Goal: Task Accomplishment & Management: Use online tool/utility

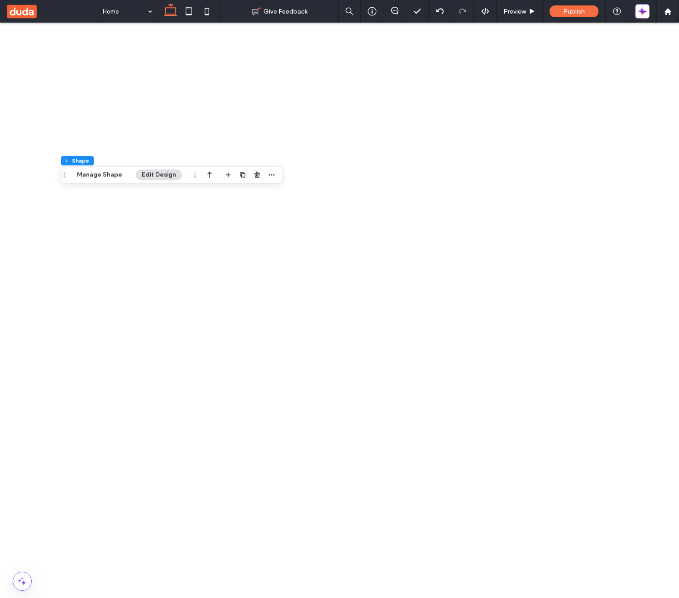
scroll to position [228, 0]
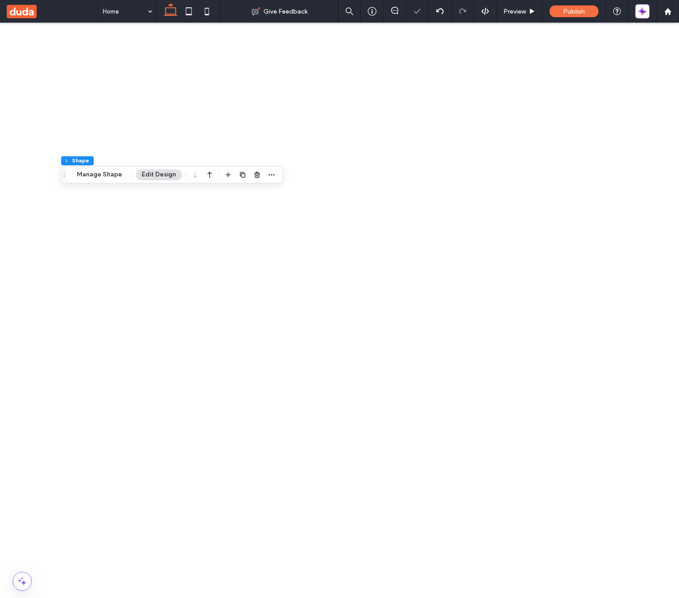
scroll to position [104, 0]
type input "*"
type input "***"
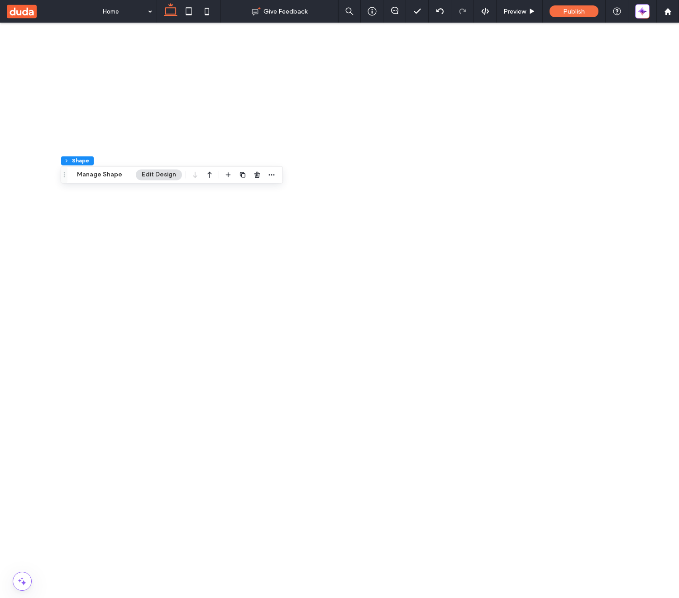
type input "*"
type input "***"
type input "*"
type input "***"
type input "*"
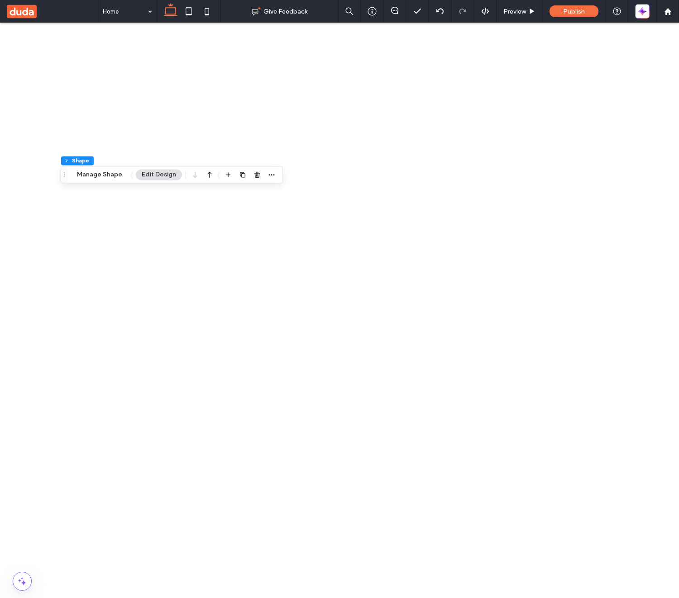
type input "***"
type input "*"
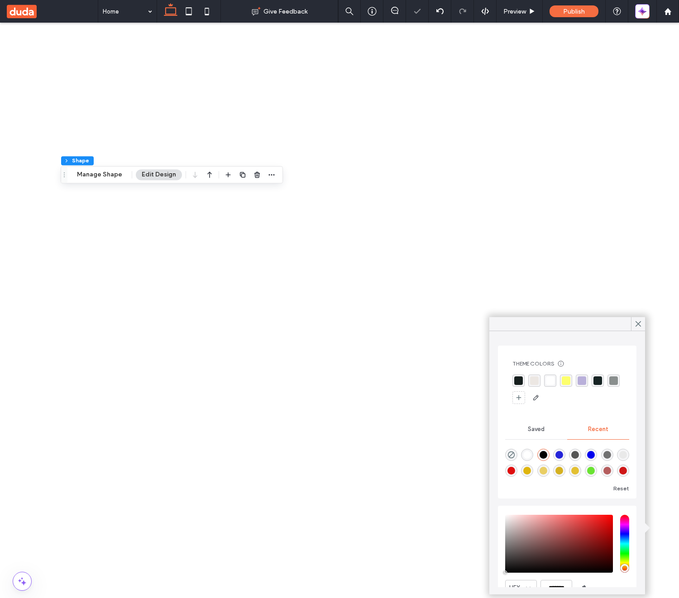
type input "**"
click at [624, 563] on input "hue" at bounding box center [625, 545] width 9 height 58
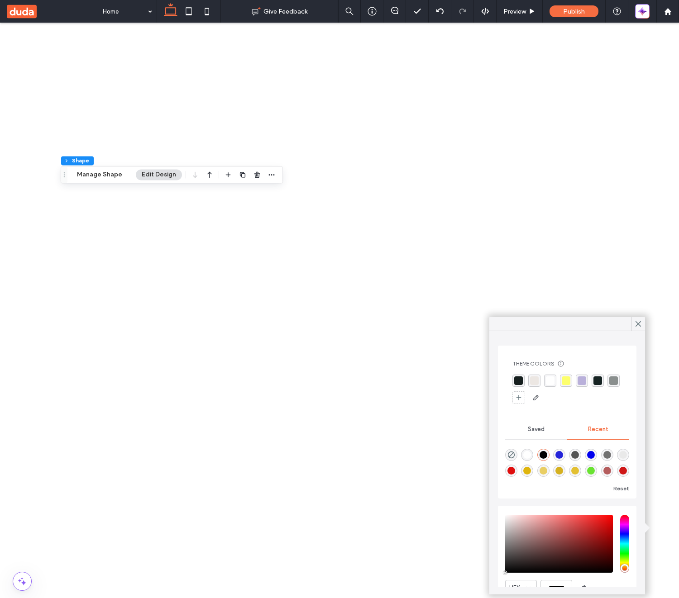
click at [565, 382] on div "rgba(253, 255, 109, 1)" at bounding box center [566, 381] width 9 height 9
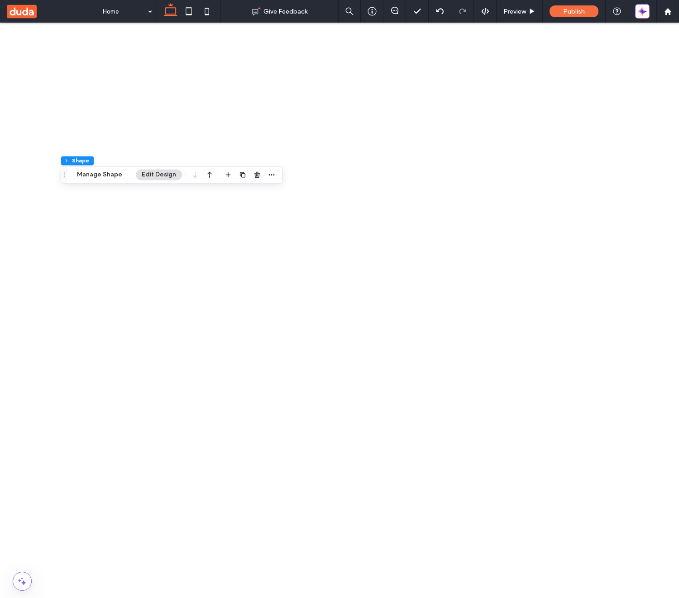
scroll to position [2, 0]
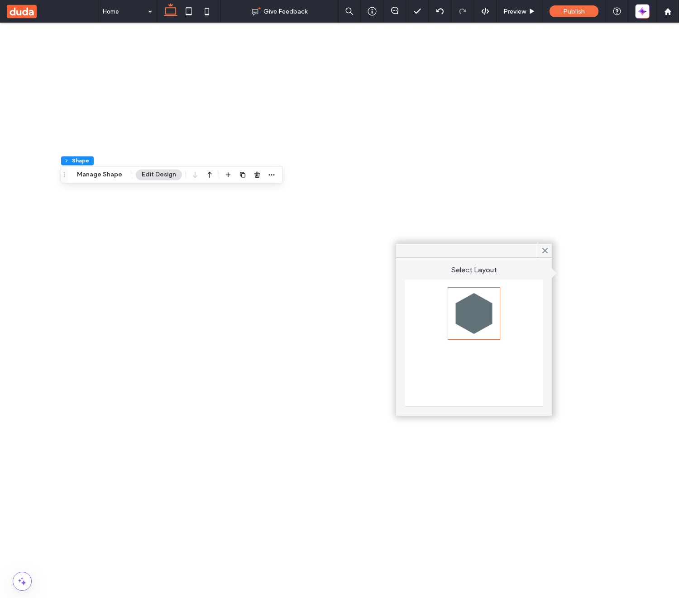
click at [471, 375] on div at bounding box center [474, 373] width 50 height 50
type input "*"
type input "***"
click at [481, 313] on div at bounding box center [474, 314] width 50 height 50
click at [547, 250] on icon at bounding box center [545, 251] width 8 height 8
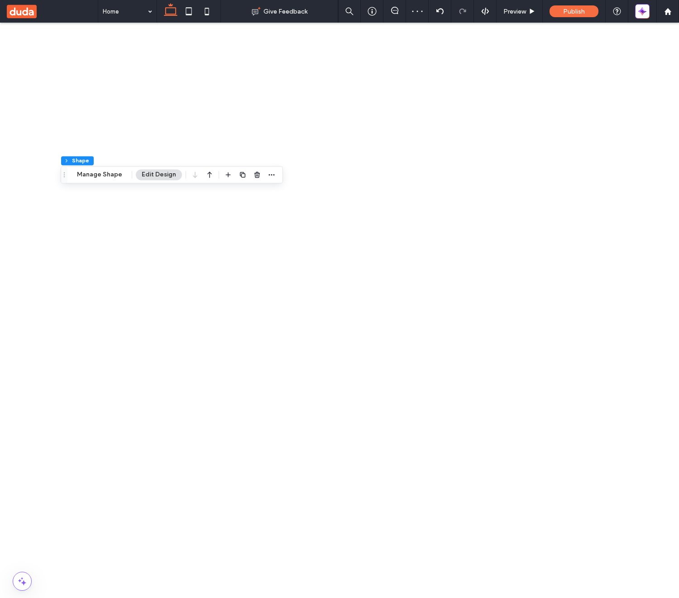
click at [18, 586] on span at bounding box center [15, 585] width 13 height 7
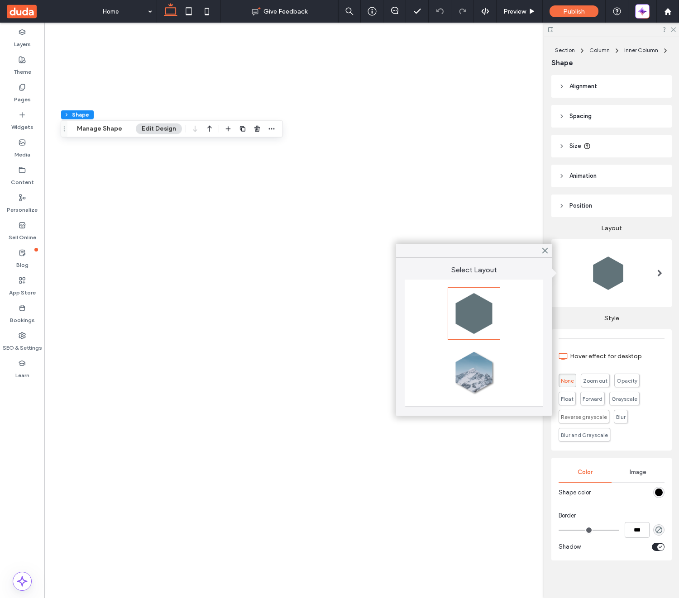
click at [474, 381] on div at bounding box center [474, 373] width 50 height 50
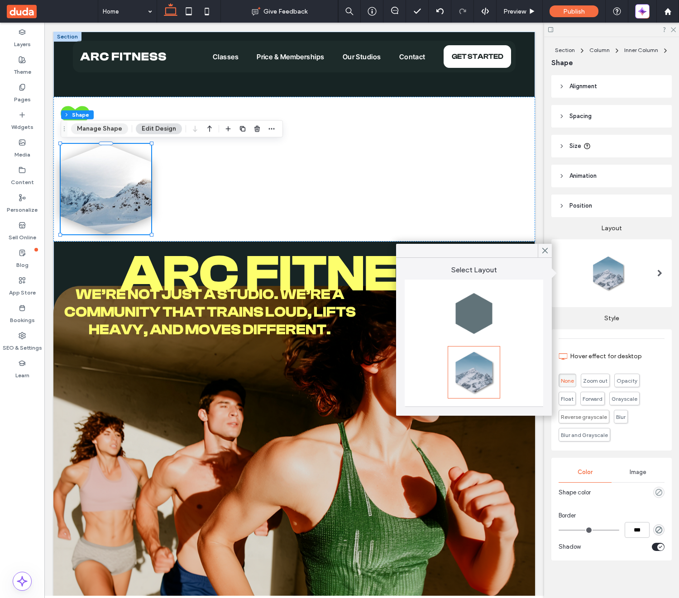
click at [102, 130] on button "Manage Shape" at bounding box center [99, 129] width 57 height 11
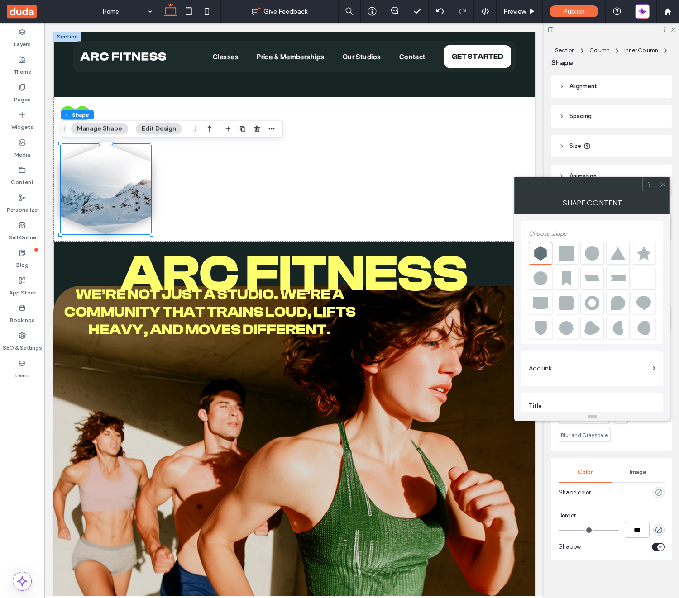
click at [569, 255] on div at bounding box center [565, 253] width 15 height 14
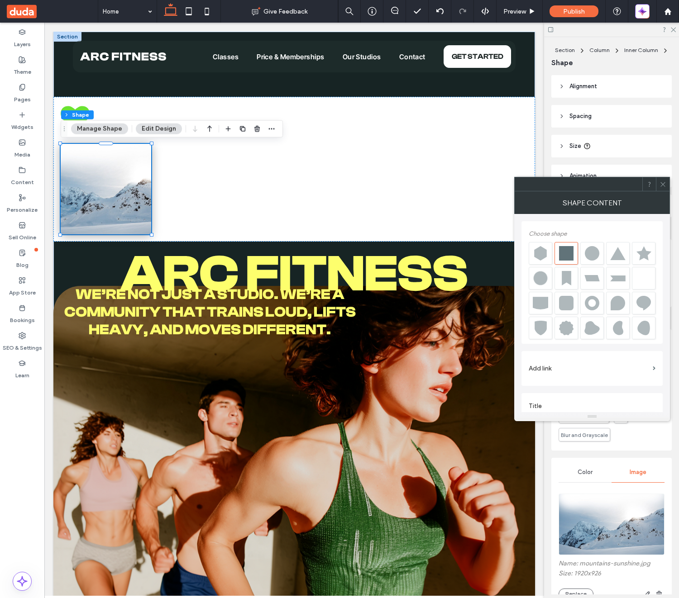
click at [665, 187] on icon at bounding box center [662, 184] width 7 height 7
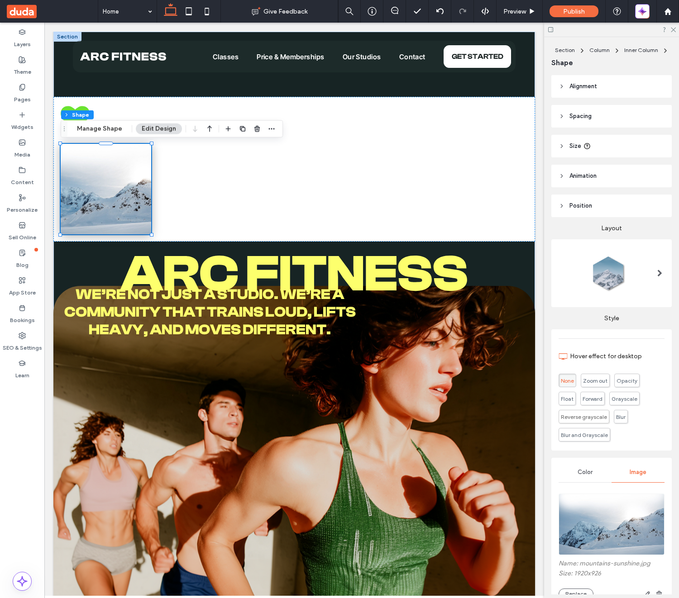
click at [616, 277] on div at bounding box center [608, 273] width 41 height 41
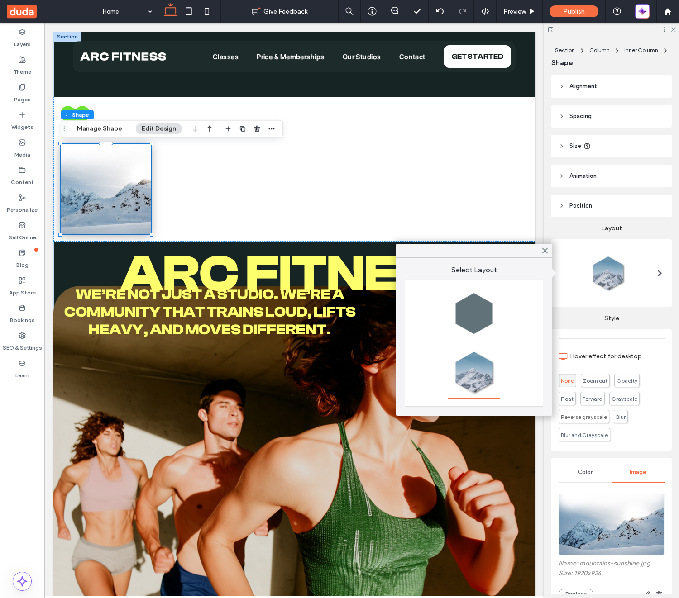
click at [482, 313] on div at bounding box center [474, 314] width 50 height 50
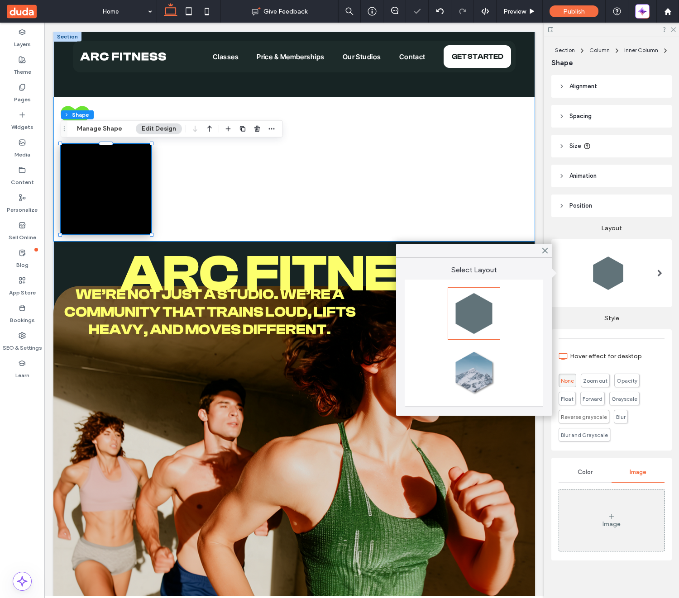
click at [485, 206] on div at bounding box center [294, 169] width 482 height 145
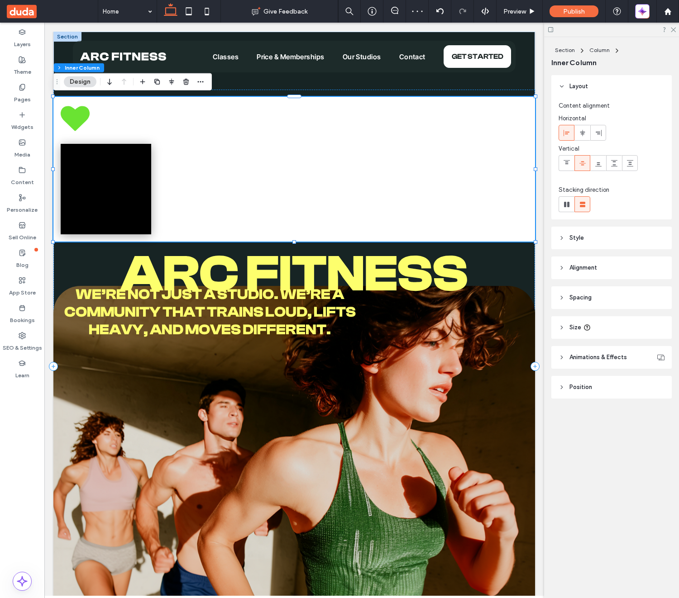
click at [577, 267] on span "Alignment" at bounding box center [583, 267] width 28 height 9
click at [572, 267] on span "Alignment" at bounding box center [583, 267] width 28 height 9
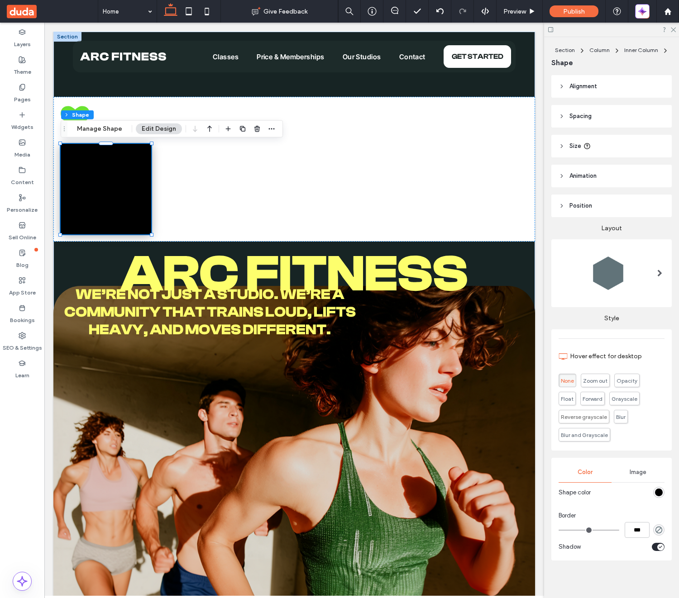
click at [651, 275] on div at bounding box center [659, 273] width 19 height 41
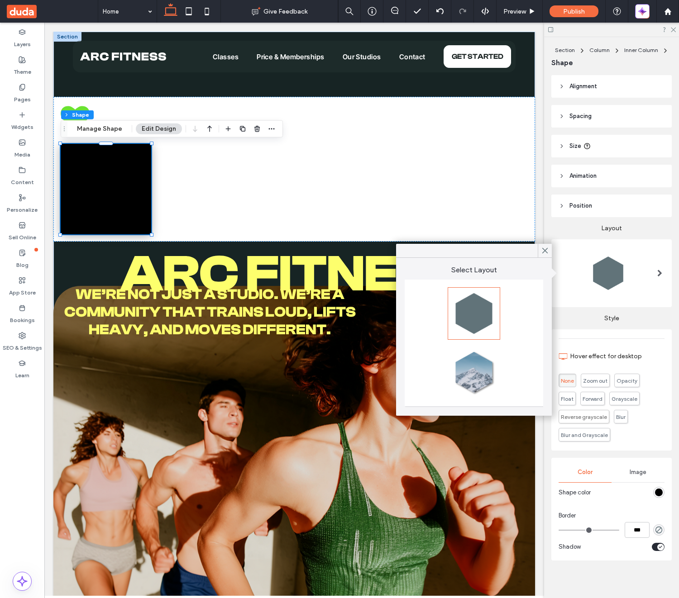
click at [480, 383] on div at bounding box center [474, 373] width 50 height 50
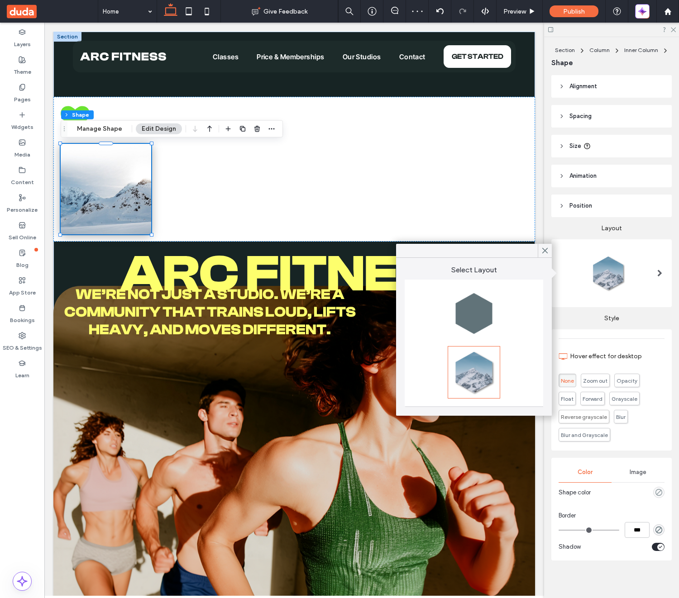
click at [669, 320] on label "Style" at bounding box center [611, 314] width 120 height 15
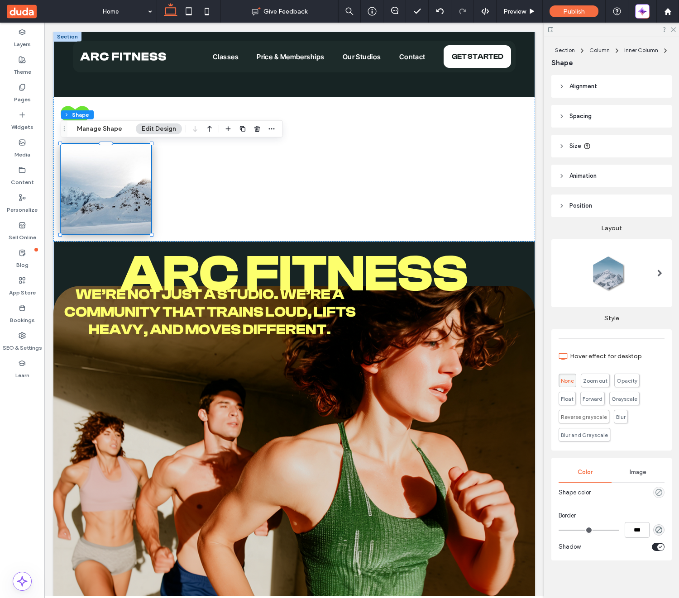
click at [580, 90] on span "Alignment" at bounding box center [583, 86] width 28 height 9
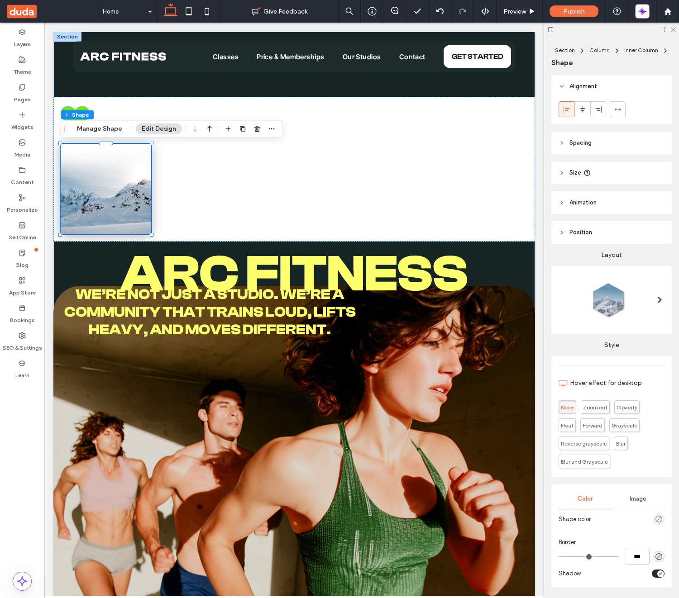
click at [580, 90] on span "Alignment" at bounding box center [583, 86] width 28 height 9
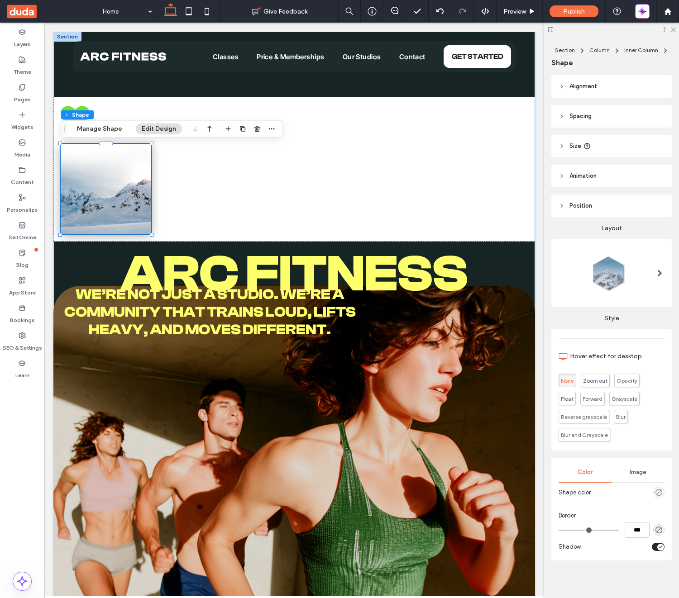
click at [578, 147] on span "Size" at bounding box center [575, 146] width 12 height 9
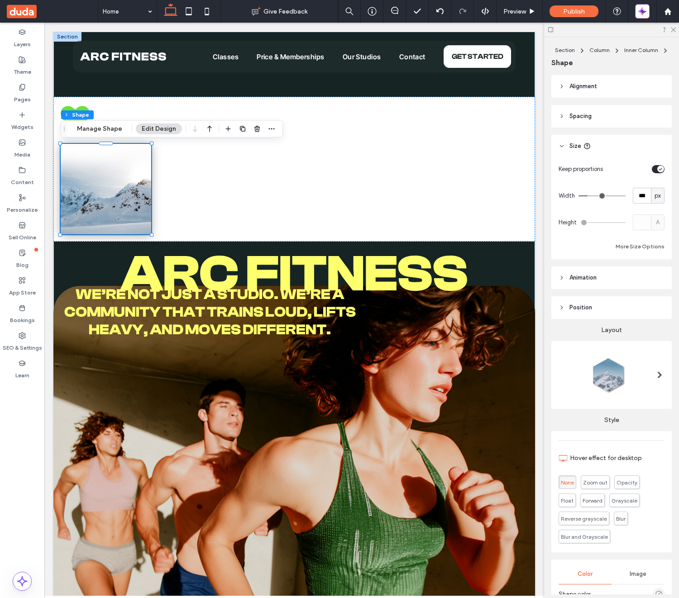
click at [578, 147] on span "Size" at bounding box center [575, 146] width 12 height 9
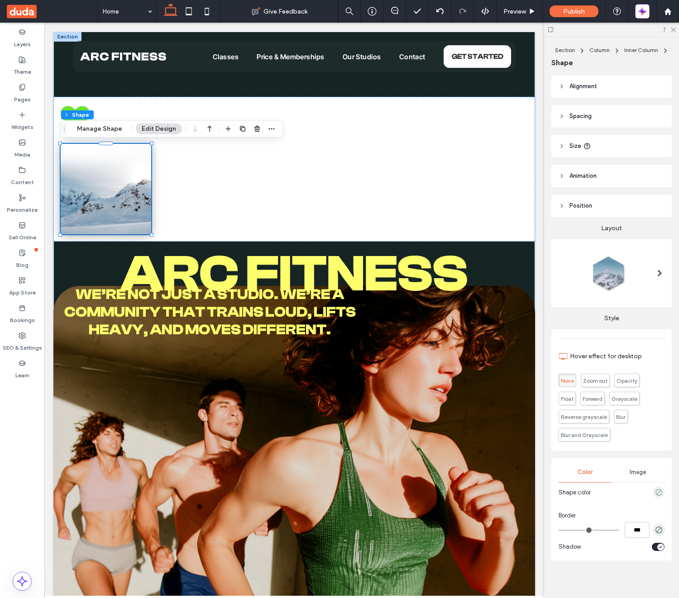
click at [638, 475] on span "Image" at bounding box center [637, 472] width 17 height 7
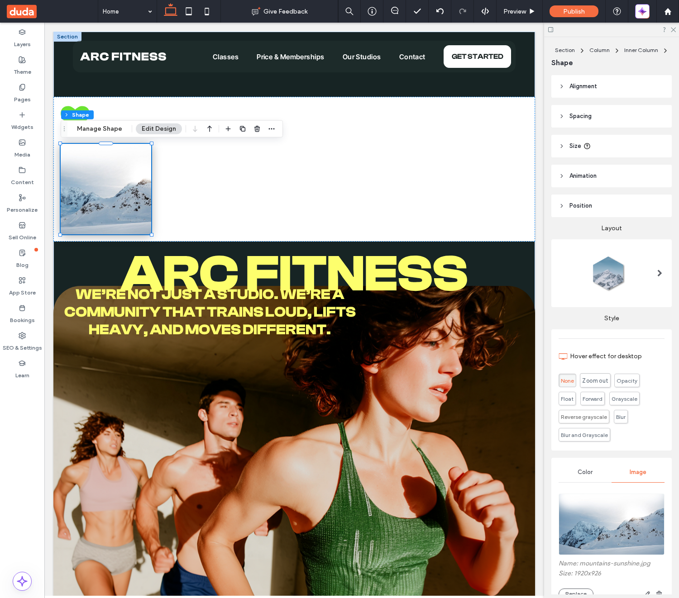
click at [601, 376] on span "Zoom out" at bounding box center [595, 380] width 31 height 14
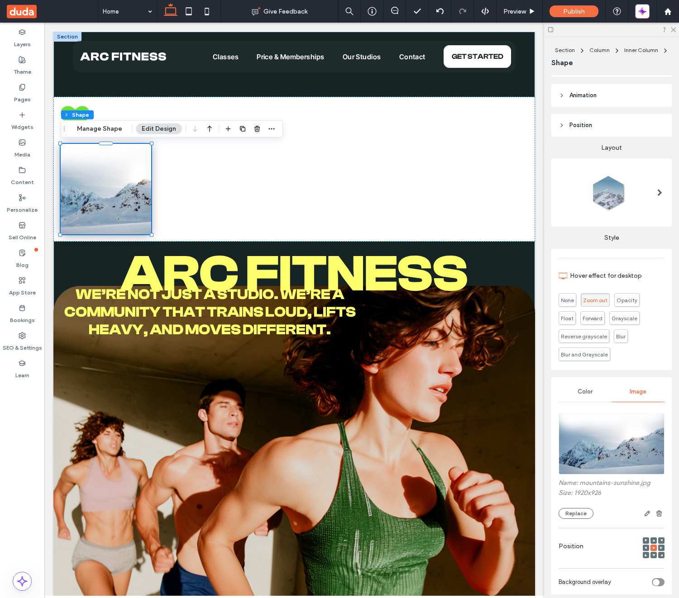
scroll to position [118, 0]
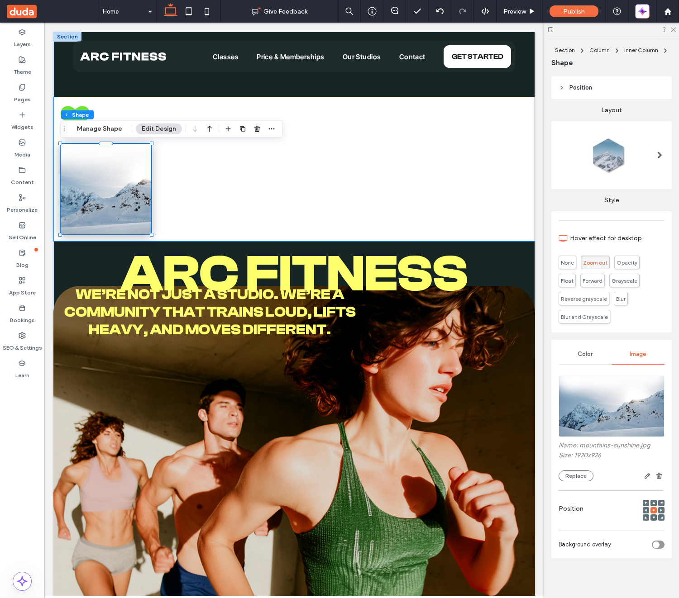
click at [104, 107] on div at bounding box center [294, 169] width 482 height 145
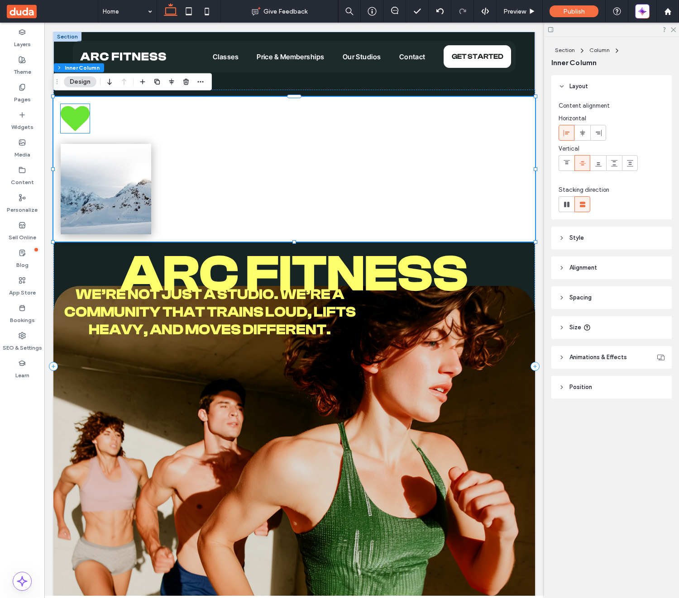
click at [81, 110] on icon at bounding box center [75, 118] width 29 height 25
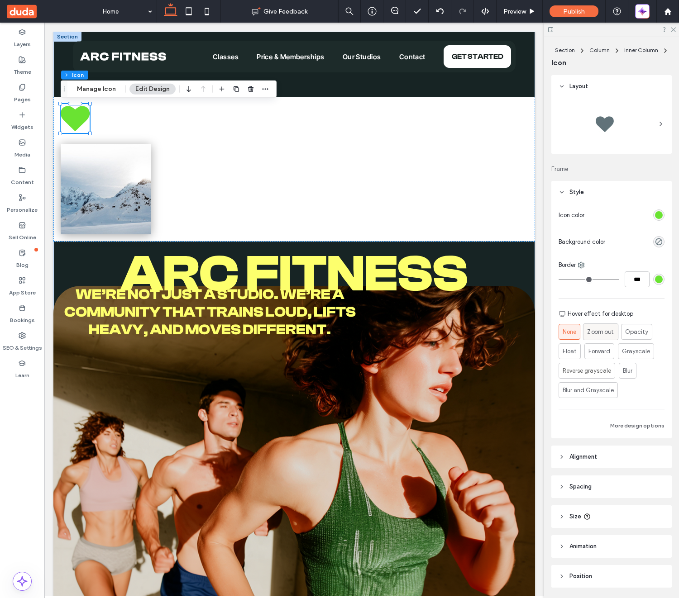
click at [600, 334] on span "Zoom out" at bounding box center [600, 332] width 27 height 10
click at [109, 183] on link at bounding box center [106, 189] width 96 height 96
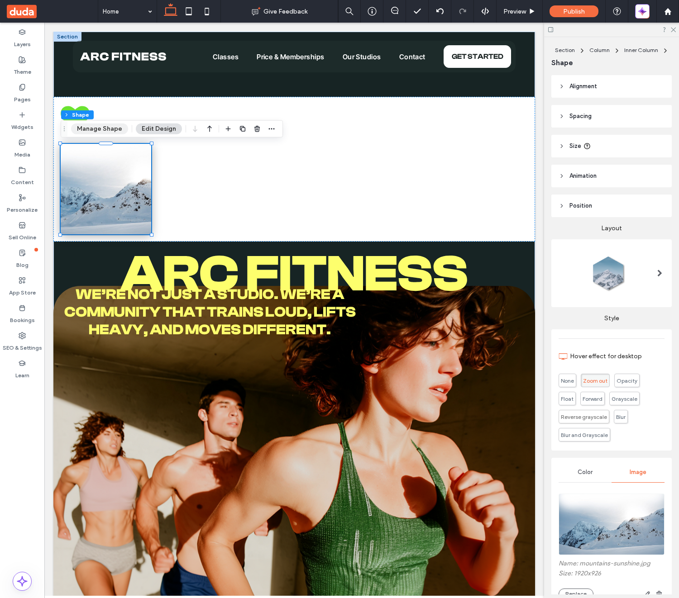
click at [119, 126] on button "Manage Shape" at bounding box center [99, 129] width 57 height 11
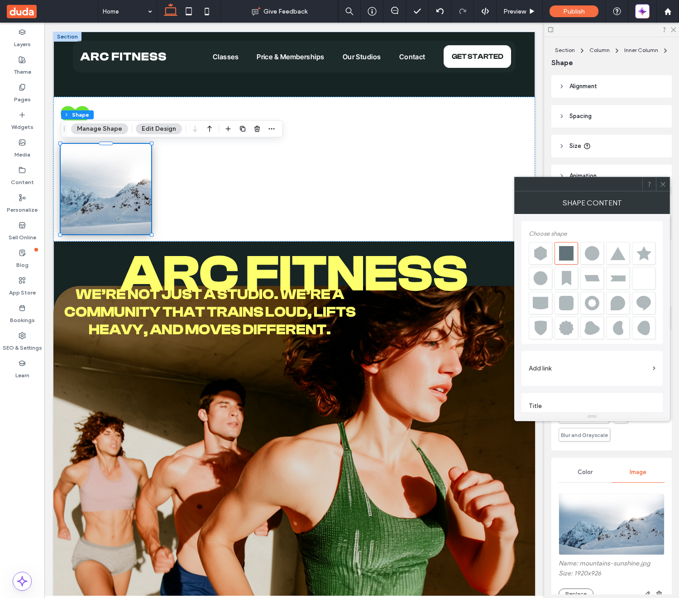
click at [596, 258] on div at bounding box center [591, 253] width 15 height 14
click at [665, 185] on icon at bounding box center [662, 184] width 7 height 7
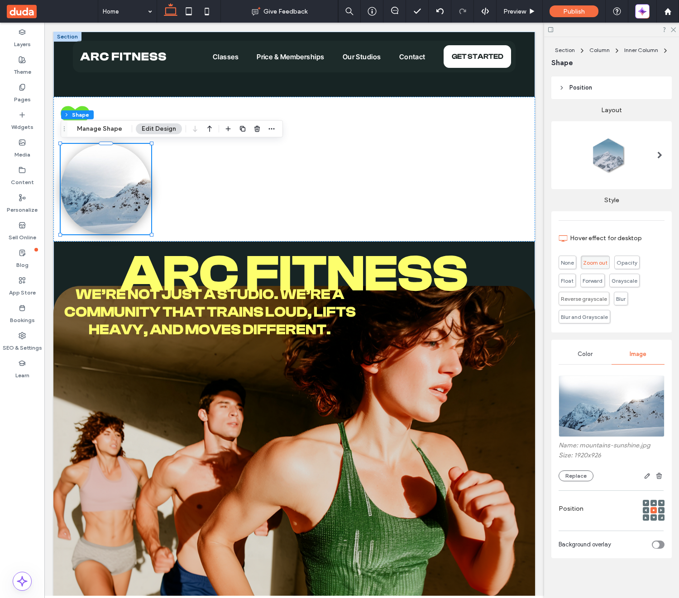
scroll to position [0, 0]
click at [586, 353] on span "Color" at bounding box center [584, 354] width 15 height 7
